Goal: Task Accomplishment & Management: Use online tool/utility

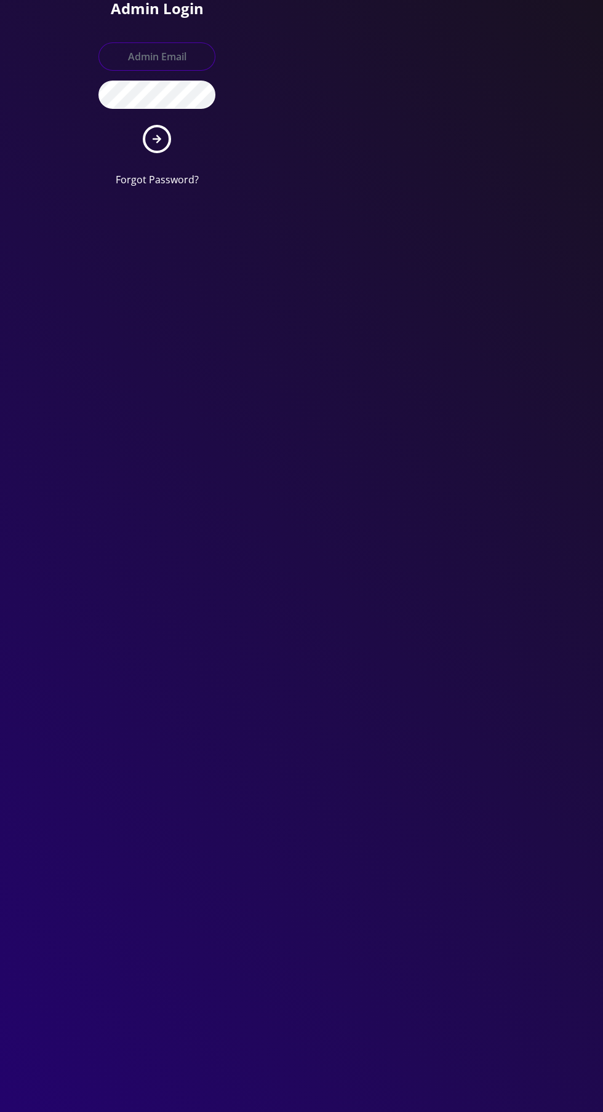
click at [149, 51] on input "text" at bounding box center [156, 56] width 117 height 28
type input "Master@britewireless.com"
click at [143, 125] on button "submit" at bounding box center [157, 139] width 28 height 28
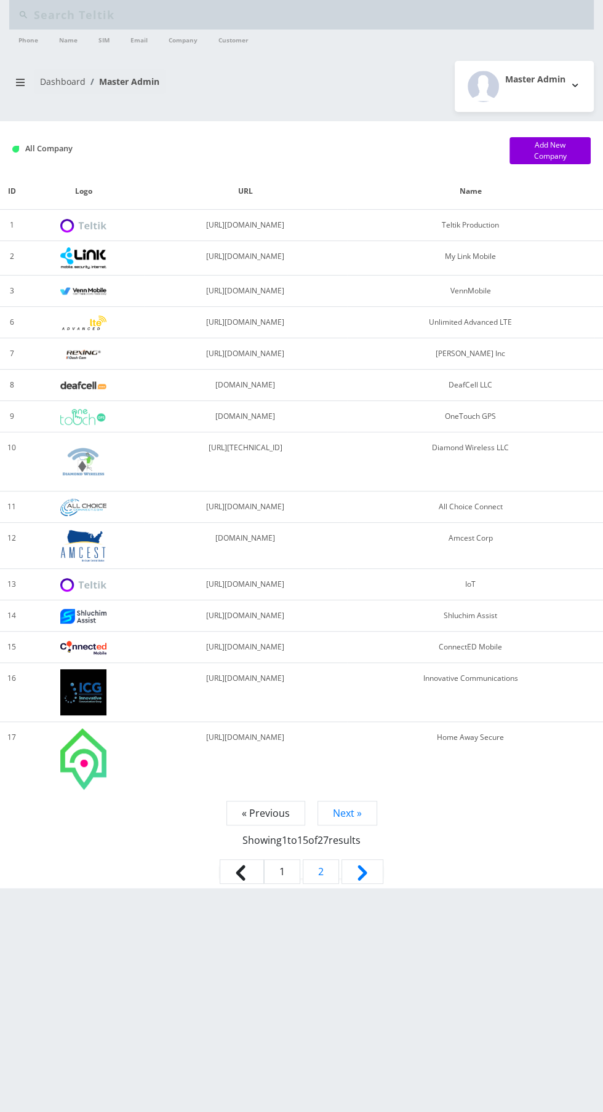
type input "8440"
click at [77, 17] on input "8440" at bounding box center [312, 14] width 557 height 23
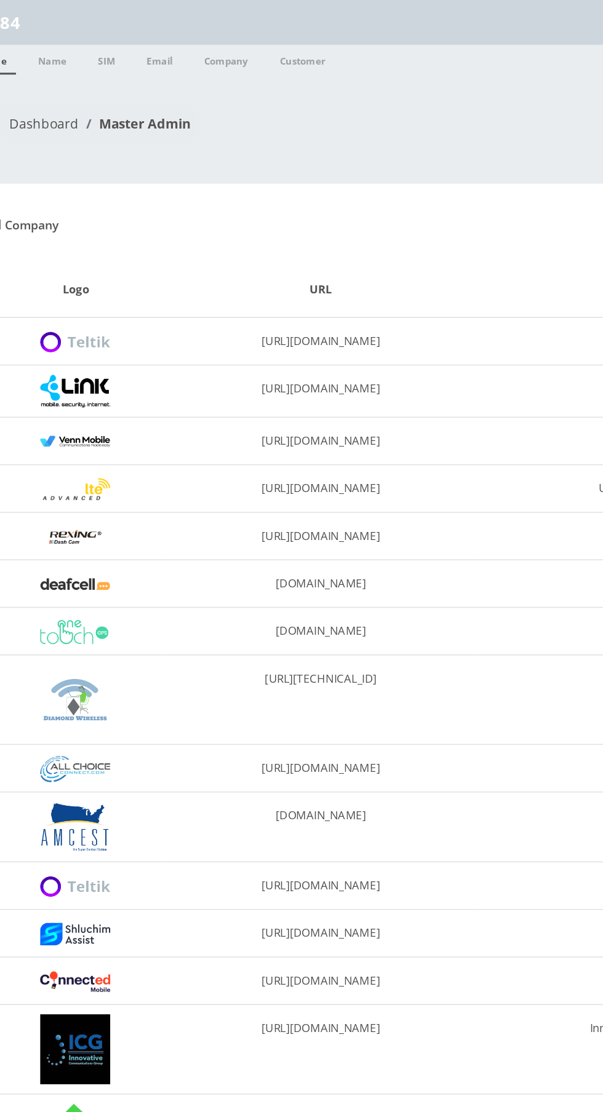
type input "8"
type input "Wlijah"
click at [69, 38] on link "Name" at bounding box center [68, 40] width 31 height 20
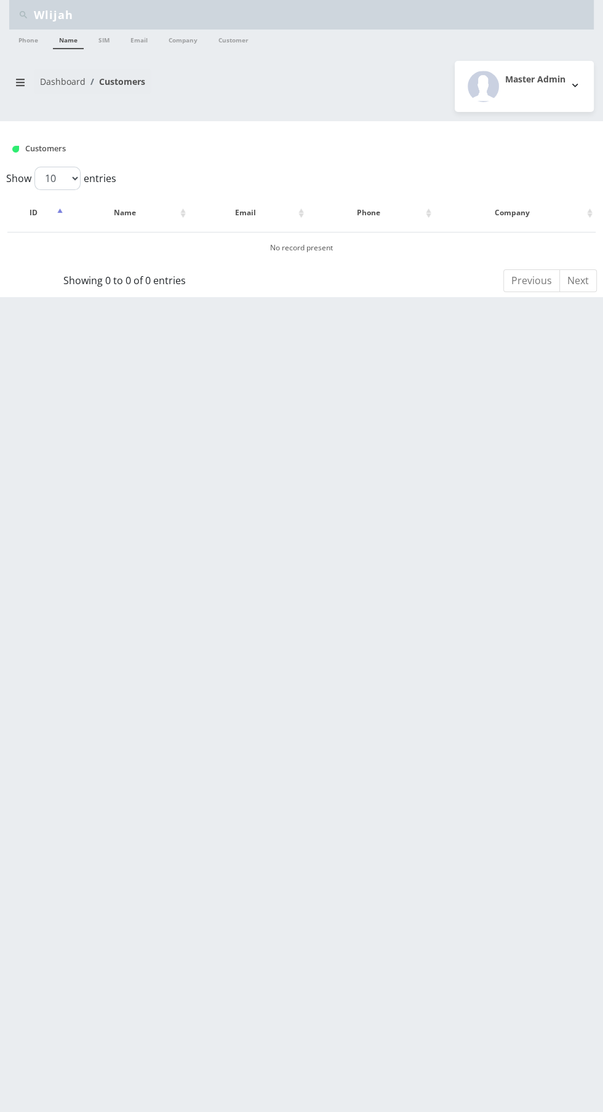
click at [46, 14] on input "Wlijah" at bounding box center [312, 14] width 557 height 23
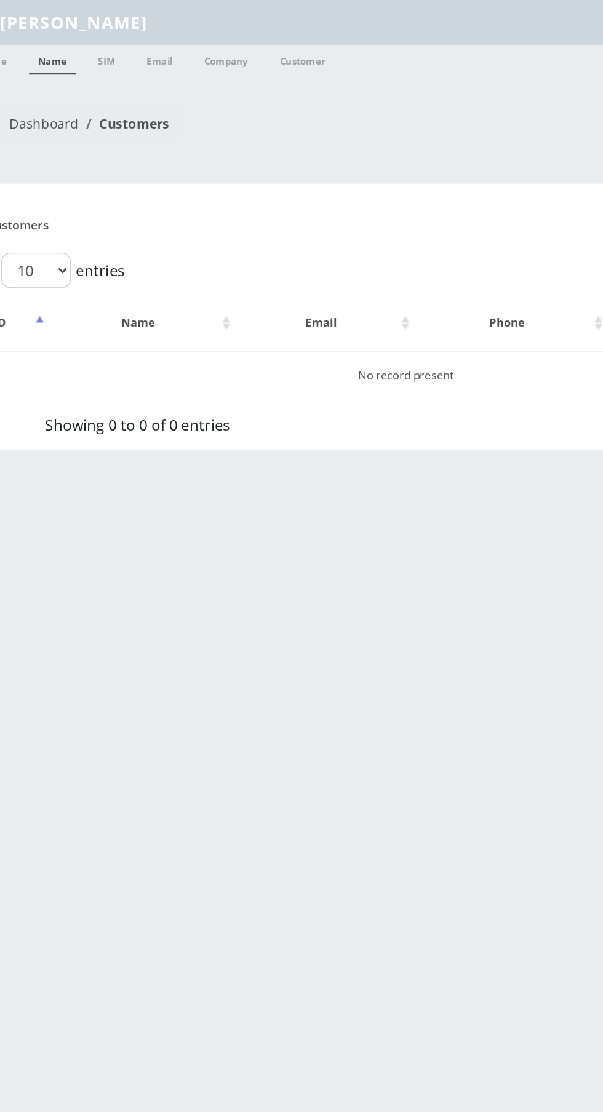
type input "[PERSON_NAME]"
click at [61, 33] on link "Name" at bounding box center [68, 40] width 31 height 20
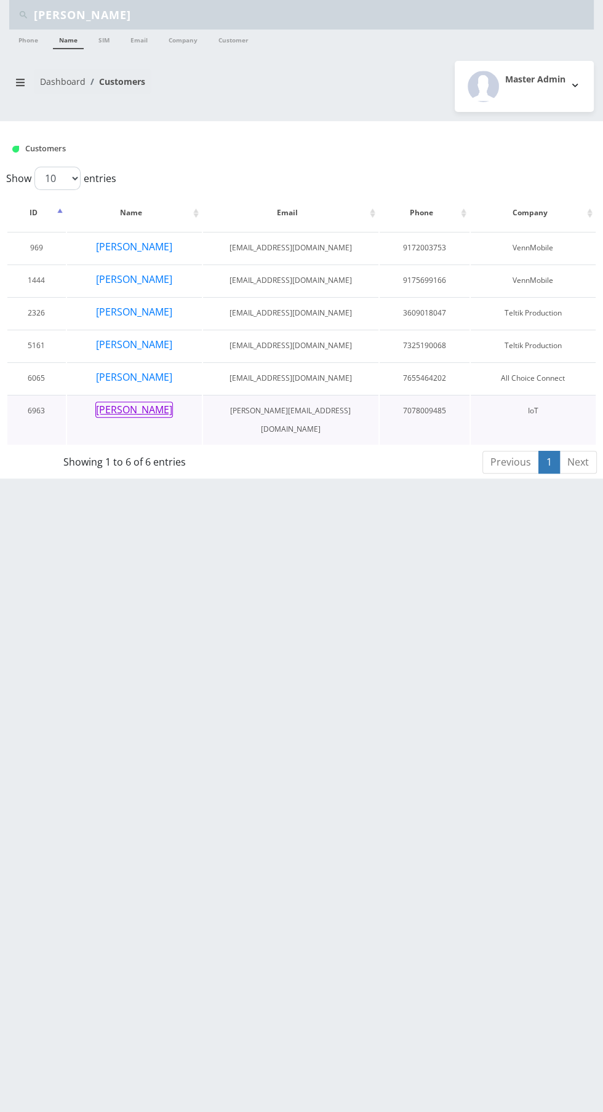
click at [114, 408] on button "[PERSON_NAME]" at bounding box center [133, 410] width 77 height 16
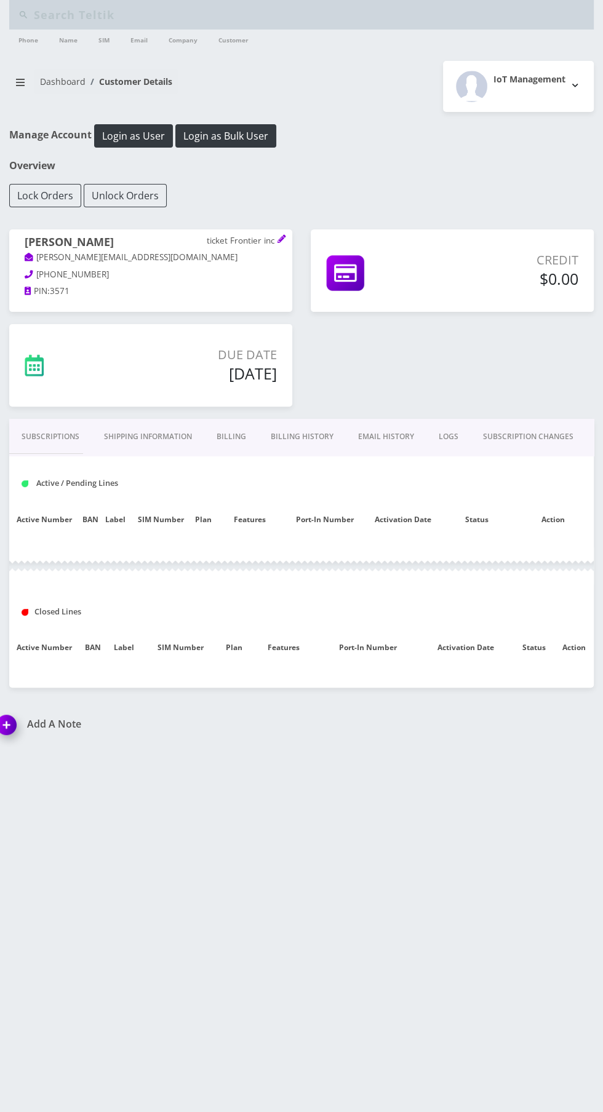
type input "[PERSON_NAME]"
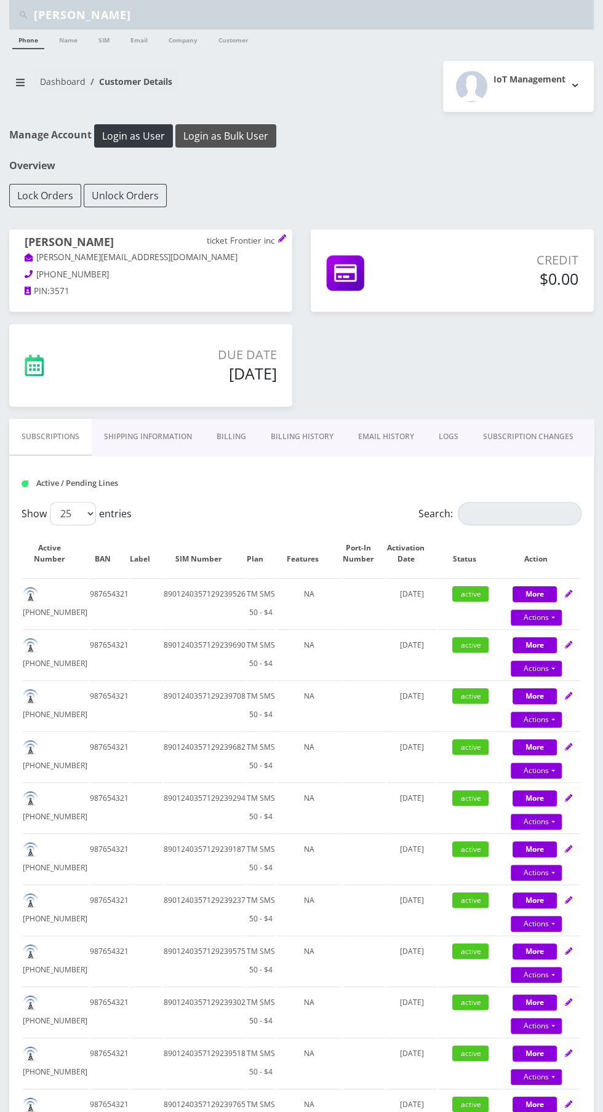
click at [228, 135] on button "Login as Bulk User" at bounding box center [225, 135] width 101 height 23
